Goal: Information Seeking & Learning: Learn about a topic

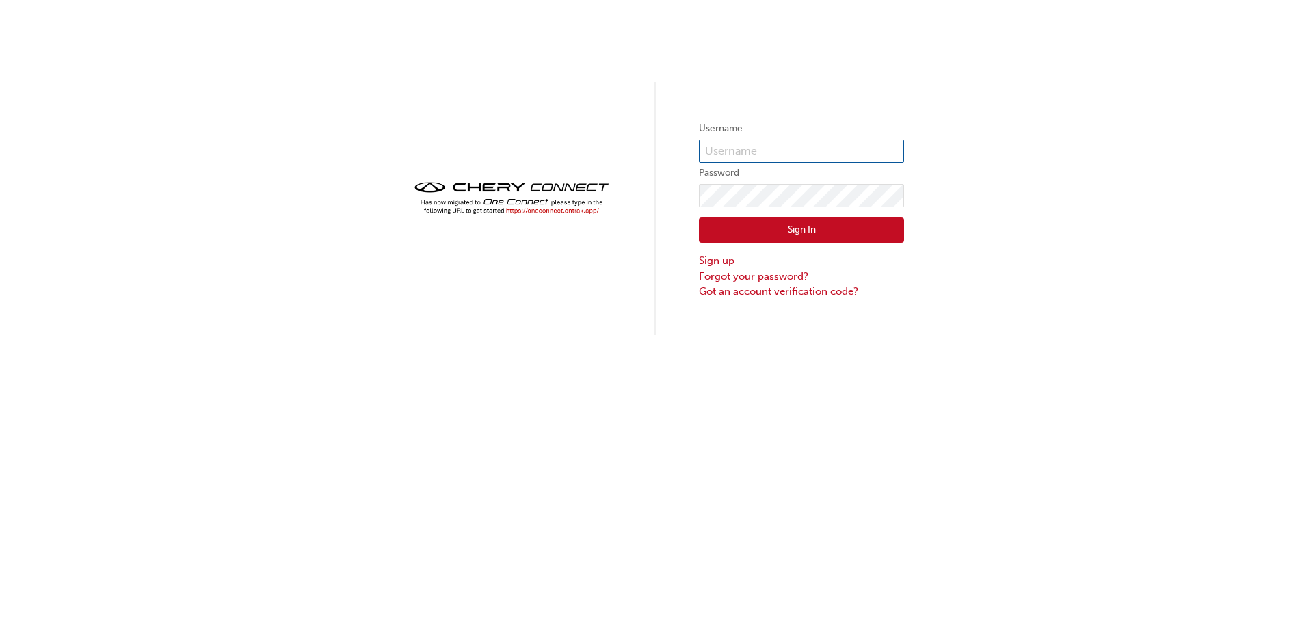
type input "CHAU1008"
click at [761, 238] on button "Sign In" at bounding box center [801, 230] width 205 height 26
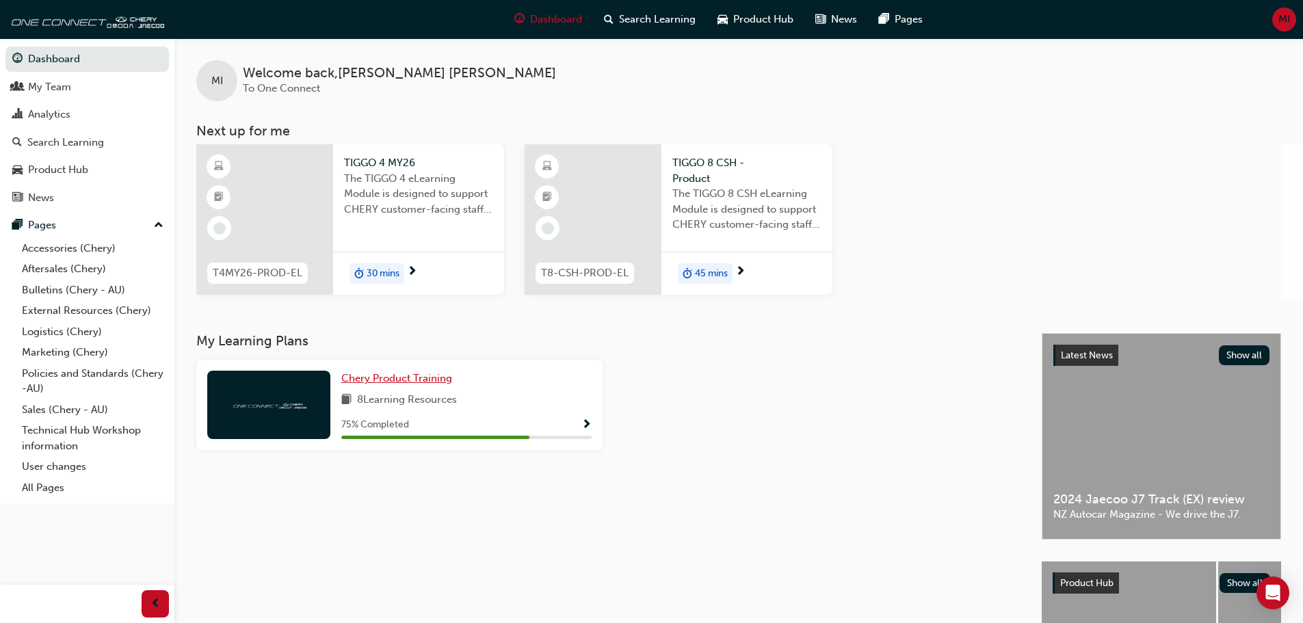
click at [449, 385] on link "Chery Product Training" at bounding box center [399, 379] width 116 height 16
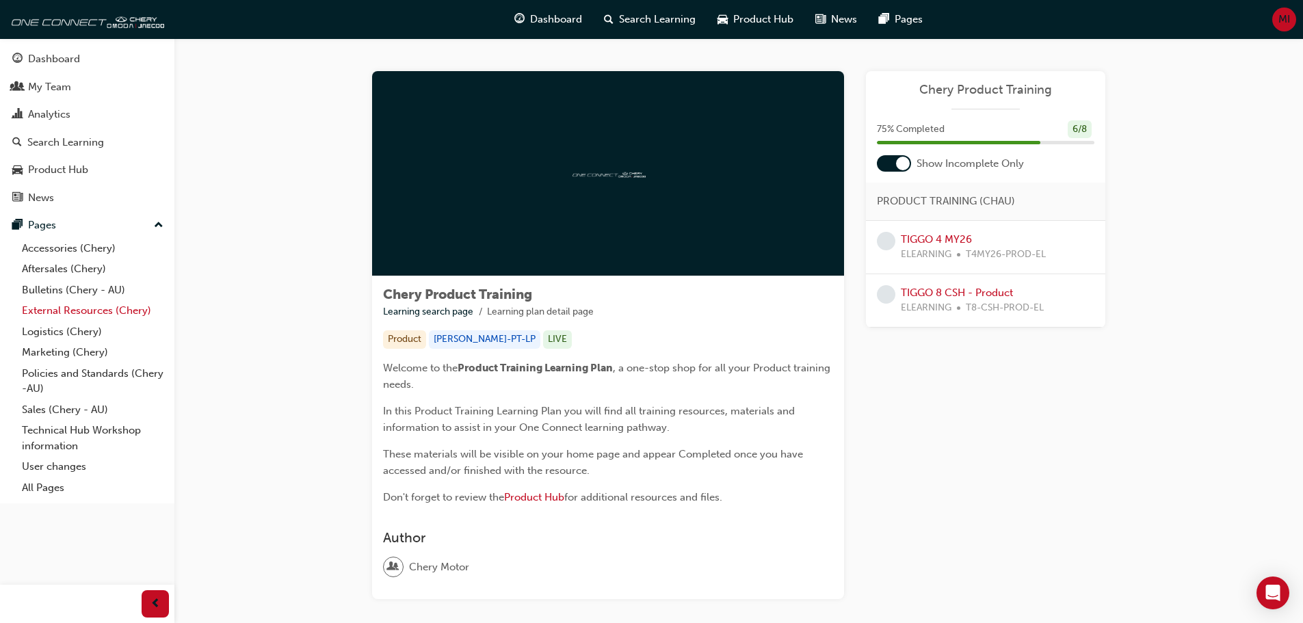
click at [70, 302] on link "External Resources (Chery)" at bounding box center [92, 310] width 152 height 21
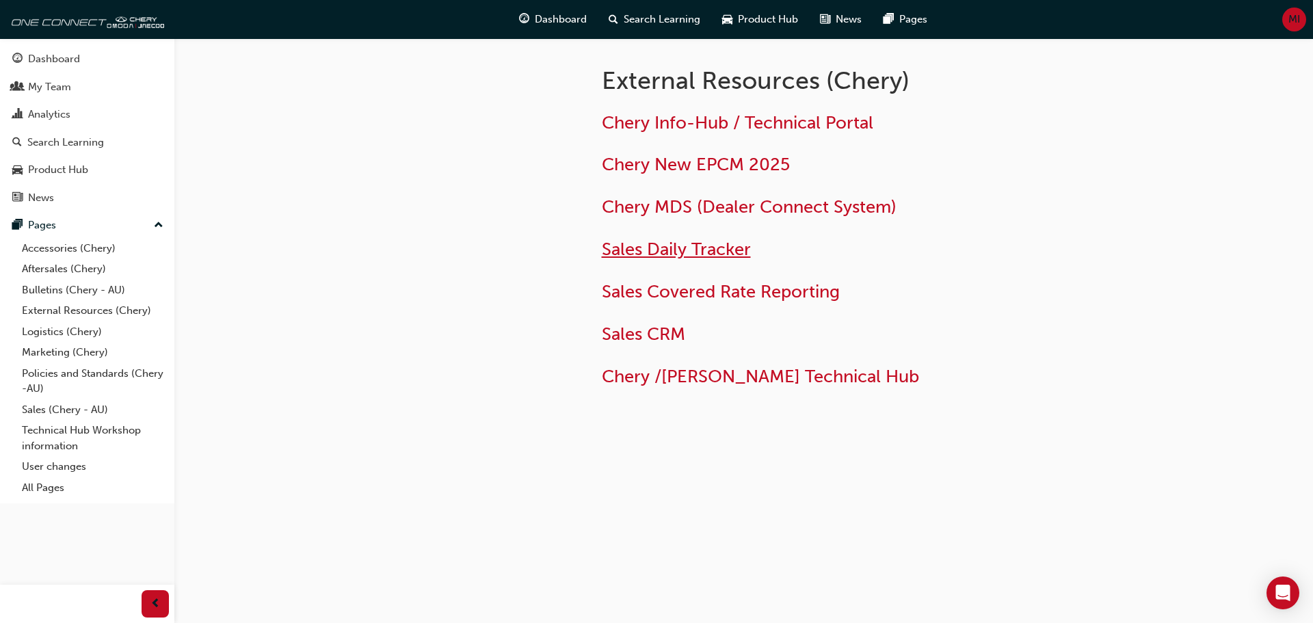
click at [702, 243] on span "Sales Daily Tracker" at bounding box center [676, 249] width 149 height 21
